Goal: Communication & Community: Answer question/provide support

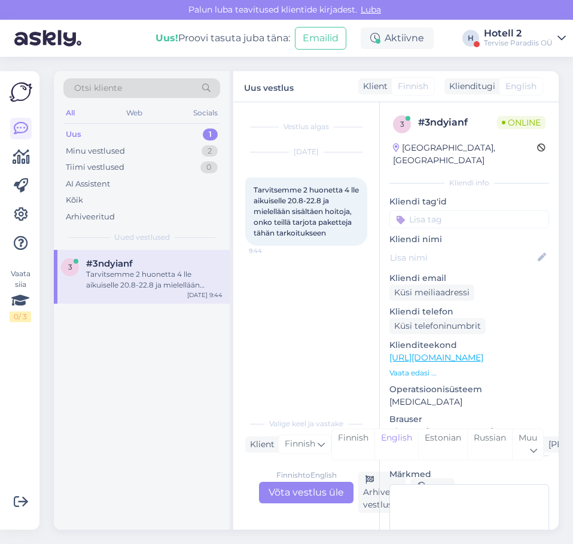
click at [305, 495] on div "Finnish to English Võta vestlus üle" at bounding box center [306, 493] width 94 height 22
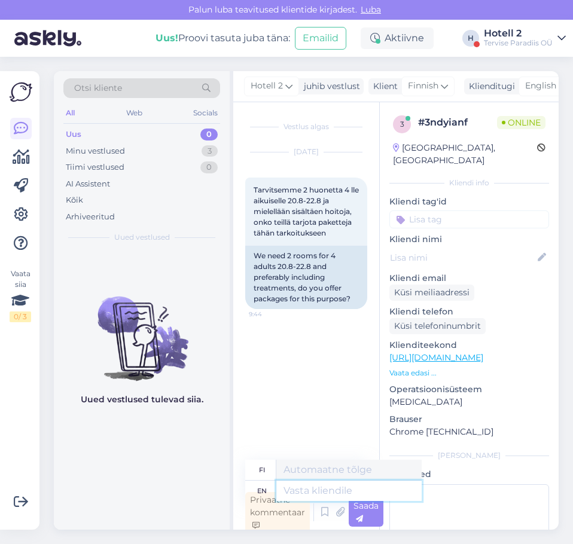
click at [312, 491] on textarea at bounding box center [348, 491] width 145 height 20
type textarea "Hello!"
type textarea "Hei!"
type textarea "Hello! Yes"
type textarea "Hei! [GEOGRAPHIC_DATA]"
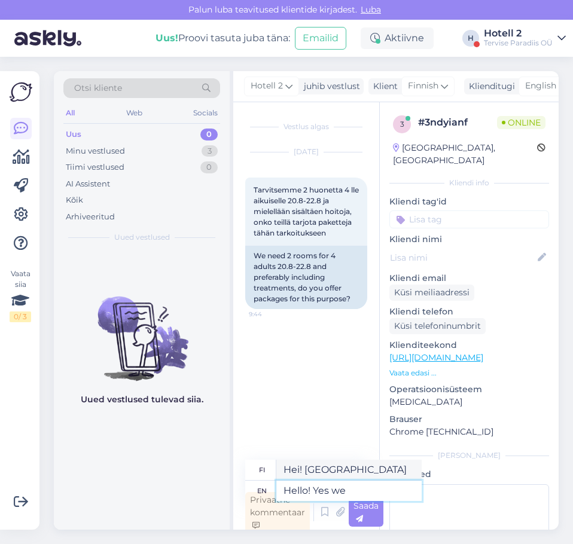
type textarea "Hello! Yes we"
type textarea "Hei! Kyllä me"
type textarea "Hello! Yes we have"
type textarea "Hei! [GEOGRAPHIC_DATA], meillä on"
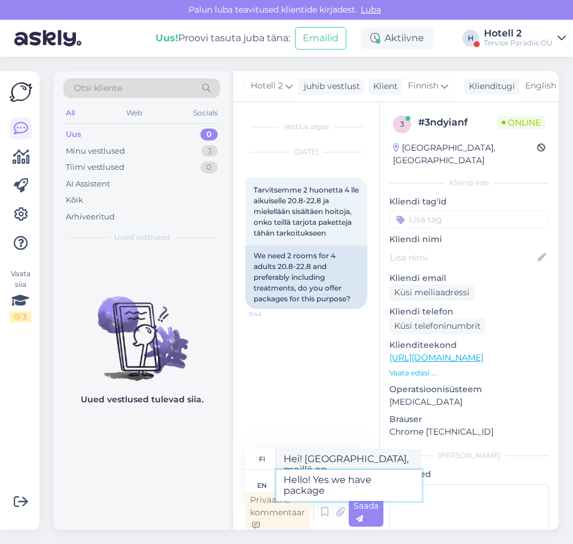
type textarea "Hello! Yes we have packages"
type textarea "Hei! Kyllä, meillä on paketteja"
type textarea "Hello! Yes we have packages,"
type textarea "Hei! Kyllä, meillä on paketteja."
type textarea "Hello! Yes we have packages, you can c"
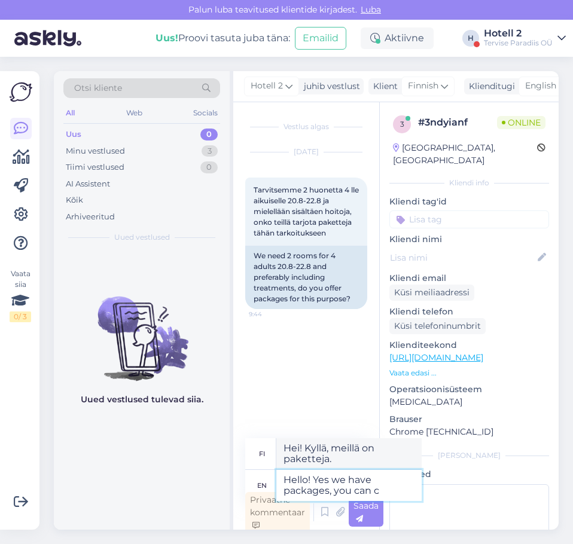
type textarea "Hei! Kyllä, meillä on paketteja, [PERSON_NAME]"
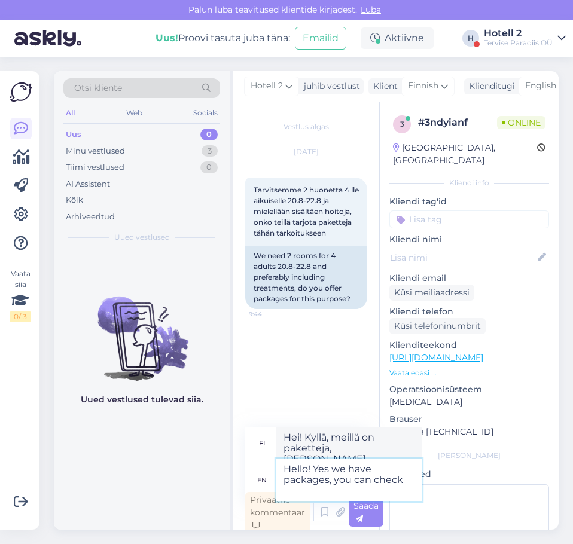
type textarea "Hello! Yes we have packages, you can check"
type textarea "Hei! Kyllä, meillä on paketteja, [PERSON_NAME] tarkistaa"
type textarea "Hello! Yes we have packages, you can check pa"
type textarea "Hei! Kyllä, meillä on paketteja, [PERSON_NAME] tarkistaa ne."
type textarea "Hello! Yes we have packages, you can check packages a"
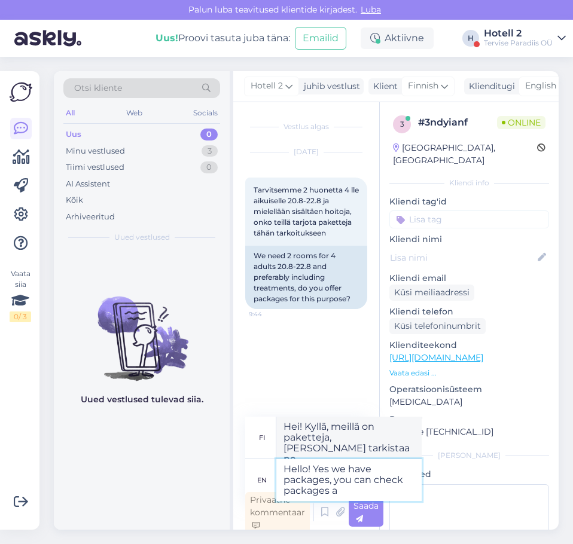
type textarea "Hei! Kyllä, meillä on paketteja, [PERSON_NAME] tarkistaa paketit"
type textarea "Hello! Yes we have packages, you can check packages and"
type textarea "Hei! Kyllä, meillä on paketteja, [PERSON_NAME] tarkistaa paketit ja"
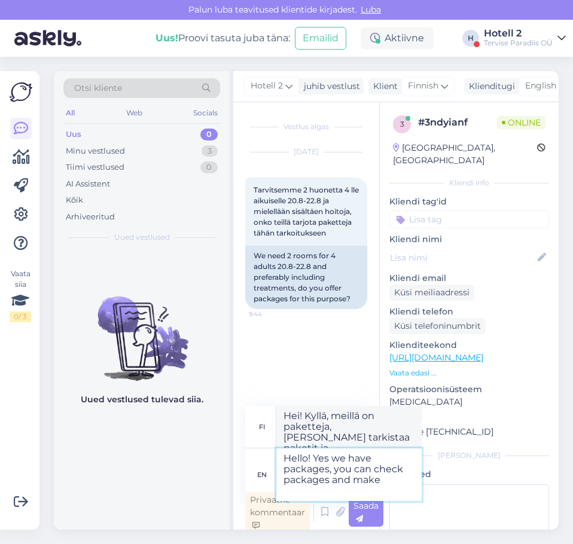
type textarea "Hello! Yes we have packages, you can check packages and make a"
type textarea "Hei! Kyllä, meillä on paketteja, [PERSON_NAME] tarkistaa paketit ja tehdä"
type textarea "Hello! Yes we have packages, you can check packages and make a [PERSON_NAME]"
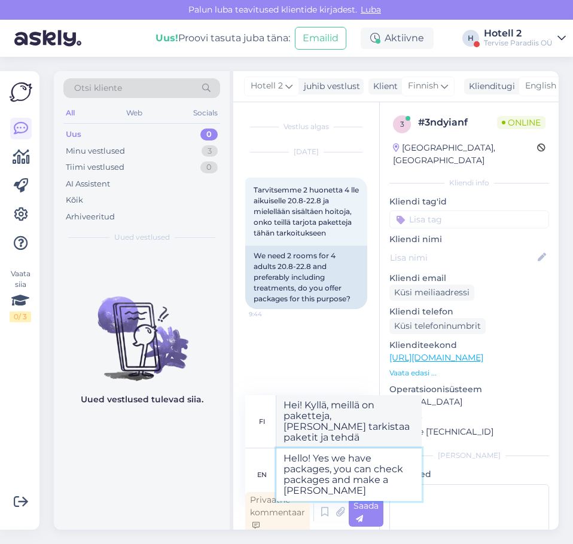
type textarea "Hei! Kyllä, meillä on paketteja, [PERSON_NAME] tarkistaa paketit ja tehdä varau…"
type textarea "Hello! Yes we have packages, you can check packages and make a reservation he"
type textarea "Hei! Kyllä, meillä on paketteja, [PERSON_NAME] tarkistaa paketit ja tehdä varau…"
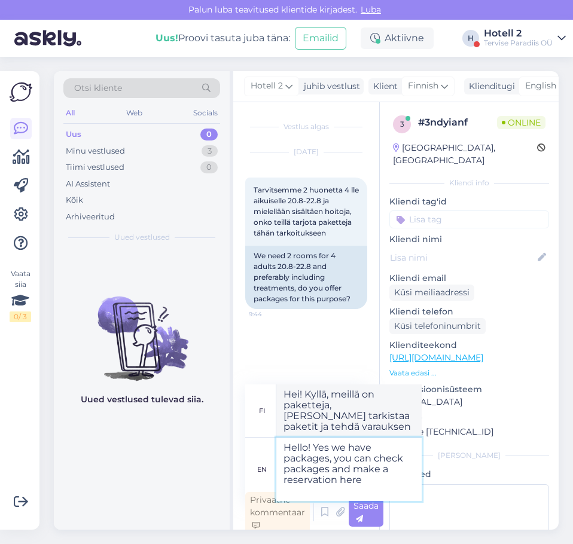
type textarea "Hello! Yes we have packages, you can check packages and make a reservation here…"
type textarea "Hei! Kyllä, meillä on paketteja, [PERSON_NAME] tarkistaa paketit ja tehdä varau…"
type textarea "Hello! Yes we have packages, you can check packages and make a reservation here…"
type textarea "Hei! Kyllä, meillä on paketteja, [PERSON_NAME] tarkistaa paketit ja tehdä varau…"
paste textarea "[URL][DOMAIN_NAME]"
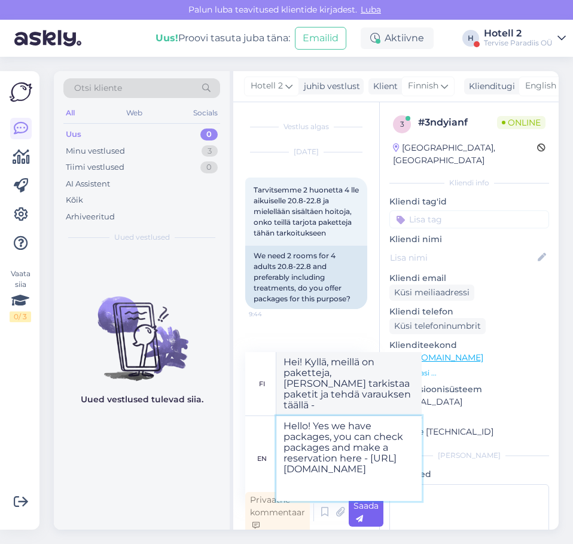
type textarea "Hello! Yes we have packages, you can check packages and make a reservation here…"
click at [373, 513] on div "Saada" at bounding box center [366, 512] width 35 height 29
type textarea "Hei! Kyllä, meillä on paketteja, [PERSON_NAME] tarkistaa paketit ja tehdä varau…"
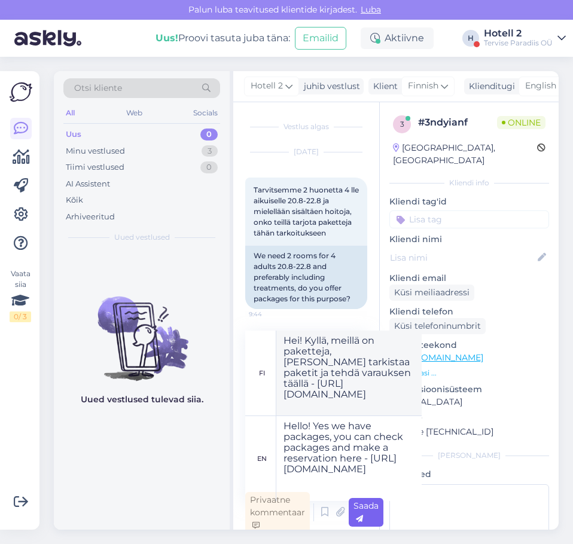
click at [373, 513] on div "Saada" at bounding box center [366, 512] width 35 height 29
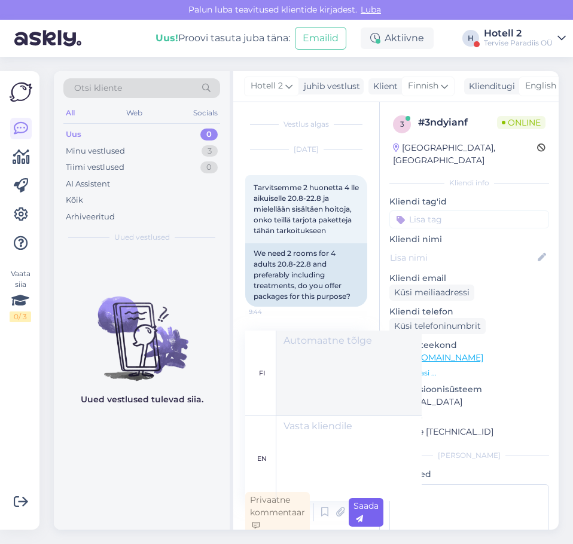
scroll to position [4, 0]
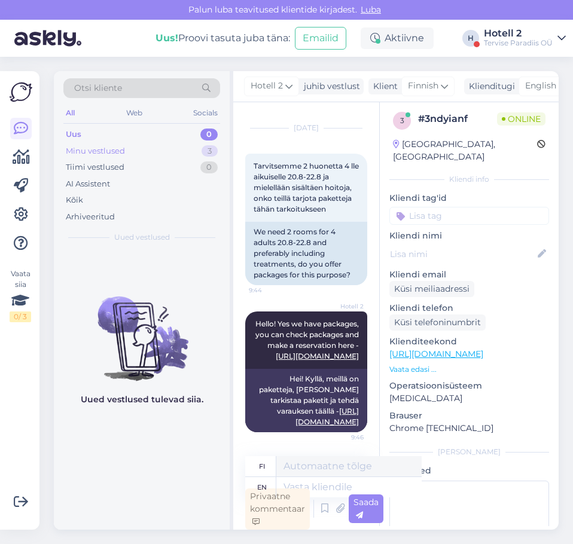
click at [201, 146] on div "Minu vestlused 3" at bounding box center [141, 151] width 157 height 17
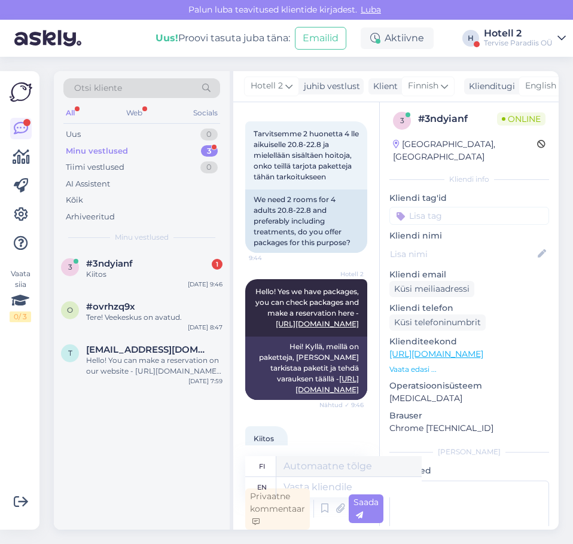
scroll to position [124, 0]
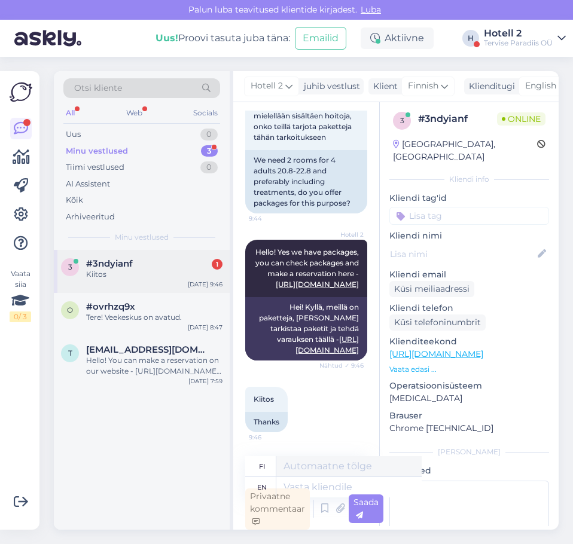
click at [112, 274] on div "Kiitos" at bounding box center [154, 274] width 136 height 11
